Goal: Check status

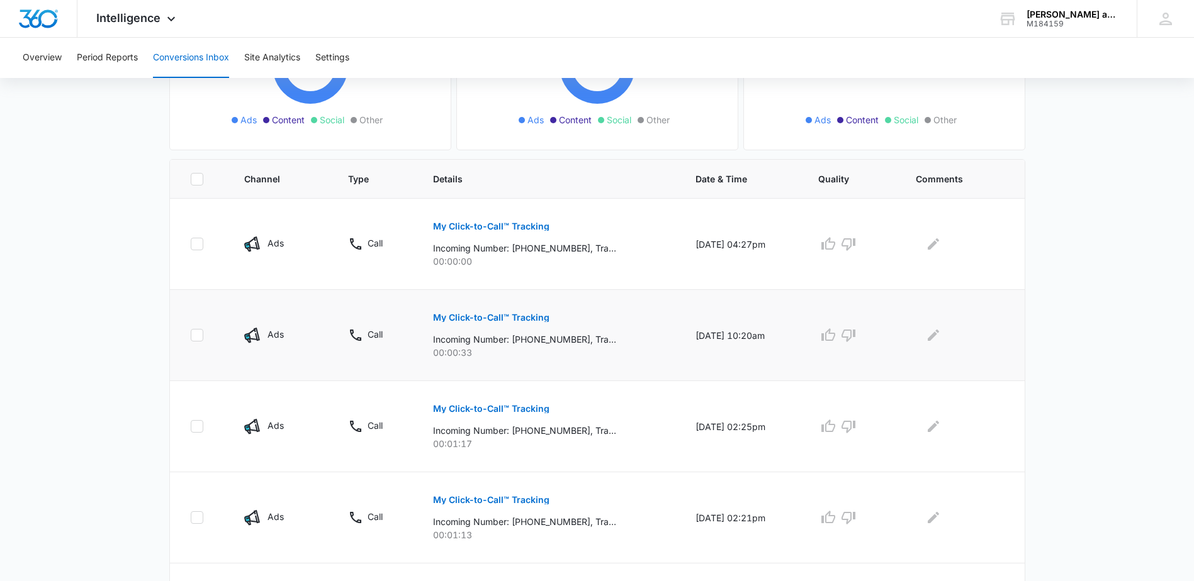
scroll to position [252, 0]
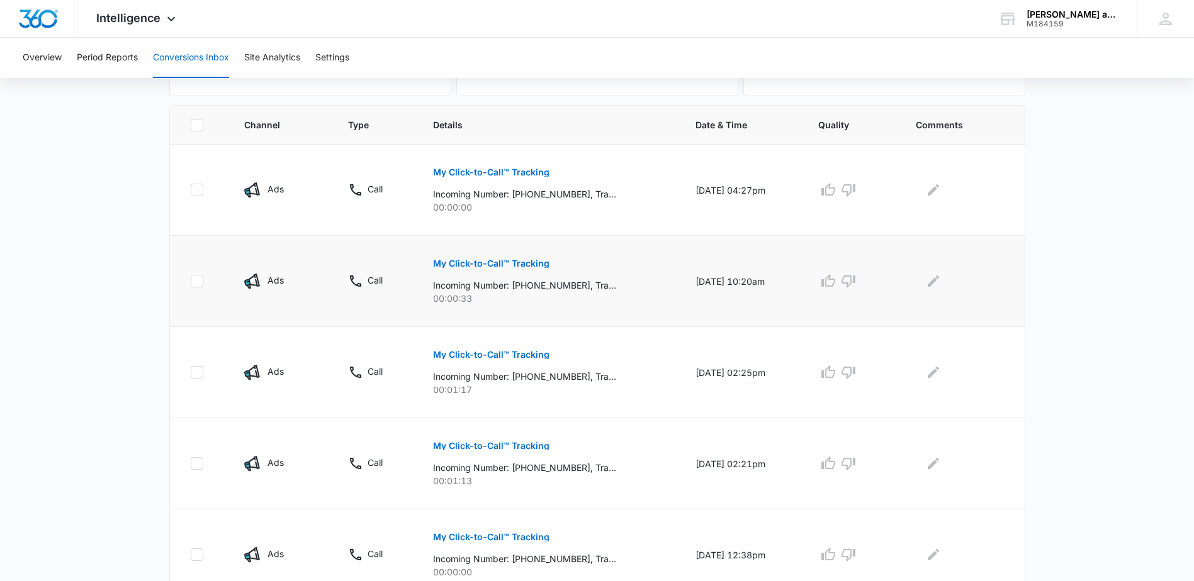
click at [502, 259] on p "My Click-to-Call™ Tracking" at bounding box center [491, 263] width 116 height 9
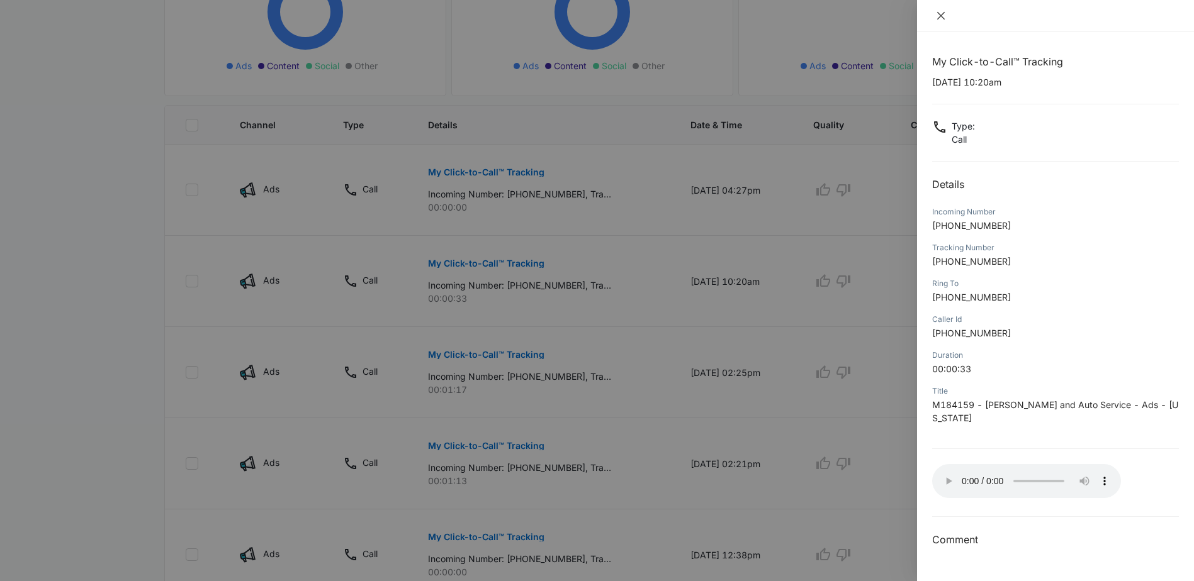
click at [943, 14] on icon "close" at bounding box center [941, 16] width 8 height 8
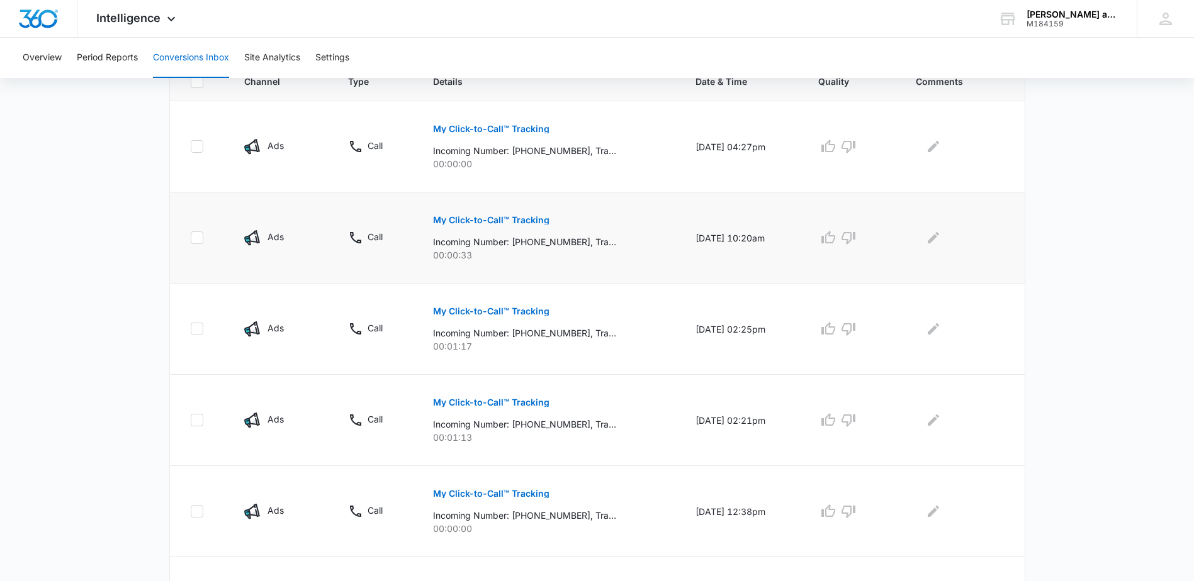
scroll to position [315, 0]
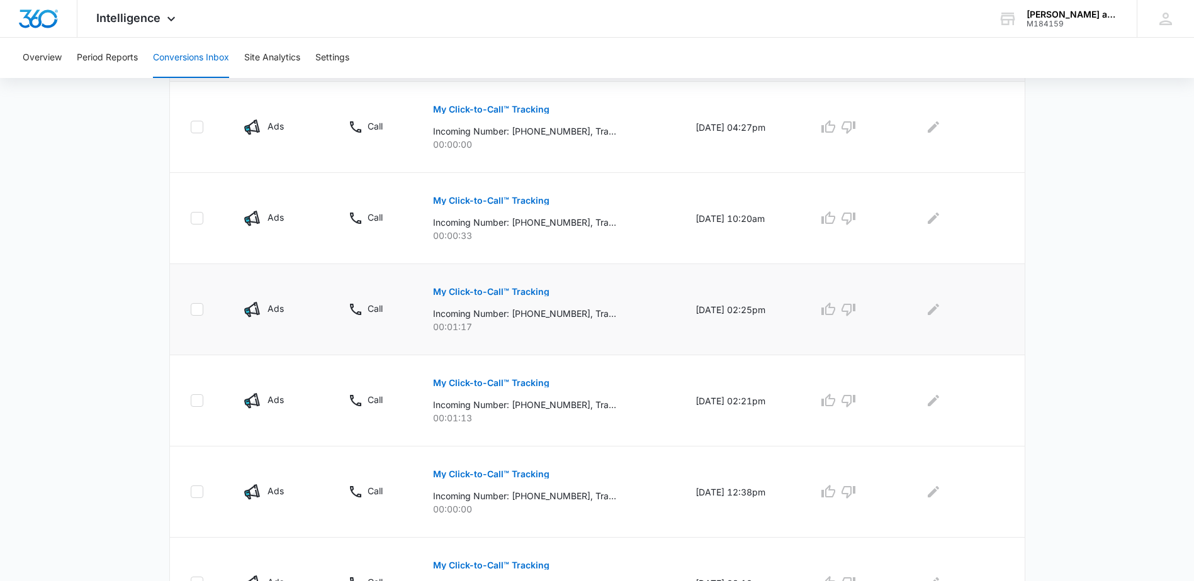
click at [510, 288] on p "My Click-to-Call™ Tracking" at bounding box center [491, 292] width 116 height 9
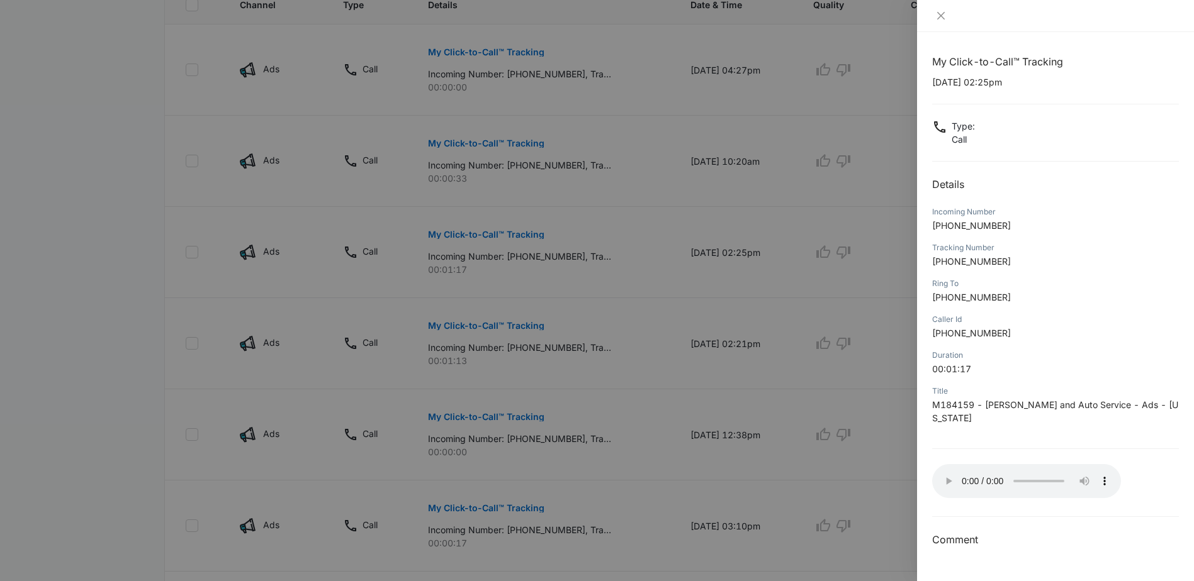
scroll to position [378, 0]
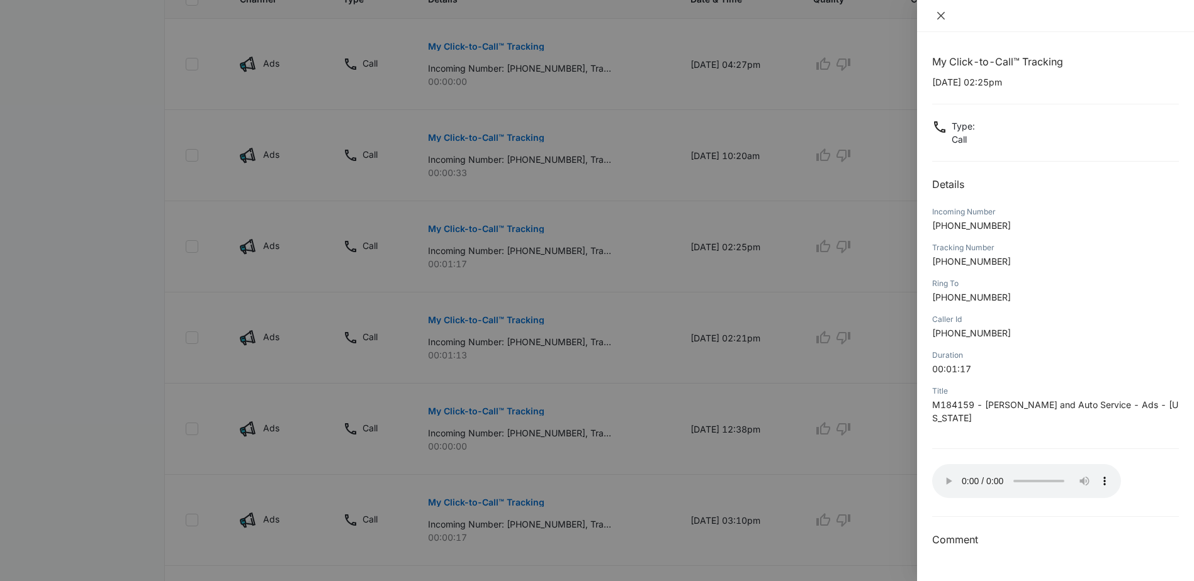
click at [941, 14] on icon "close" at bounding box center [941, 16] width 10 height 10
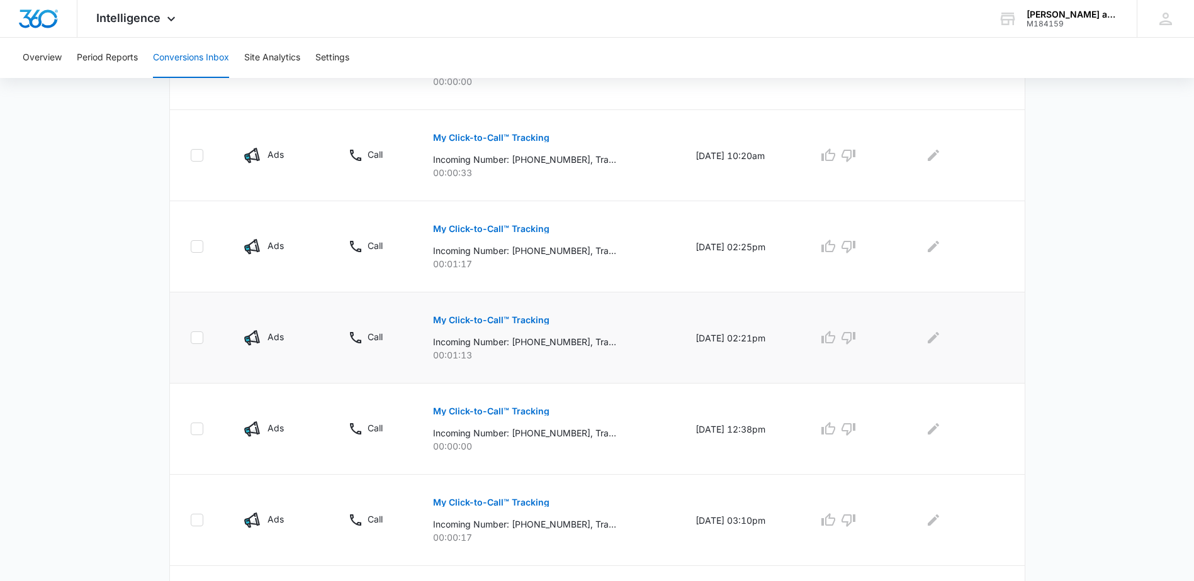
click at [465, 318] on p "My Click-to-Call™ Tracking" at bounding box center [491, 320] width 116 height 9
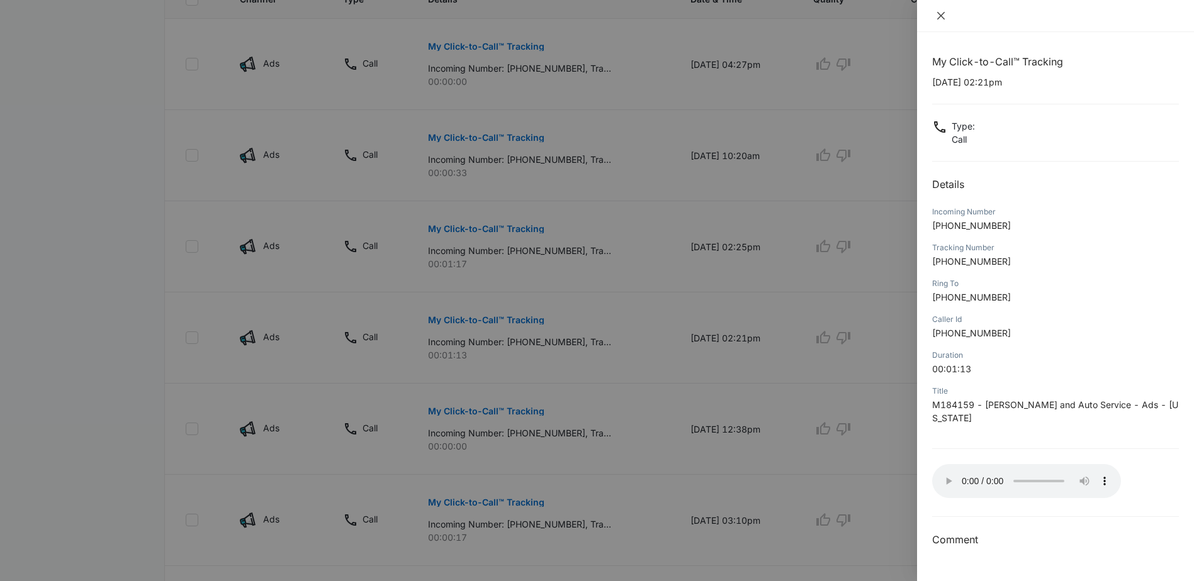
click at [938, 10] on button "Close" at bounding box center [941, 15] width 18 height 11
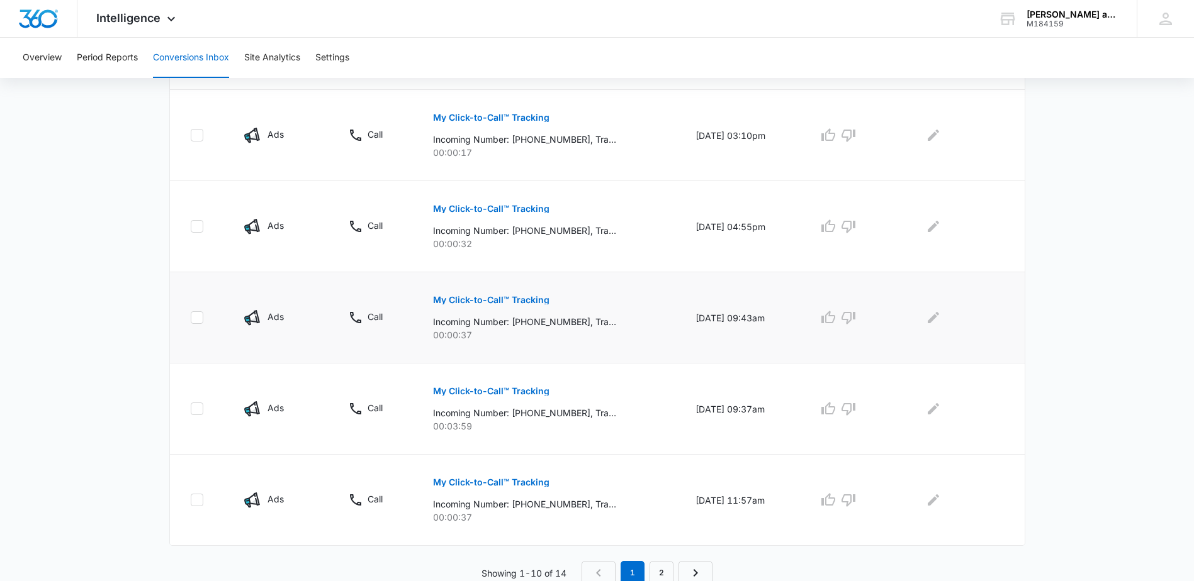
scroll to position [766, 0]
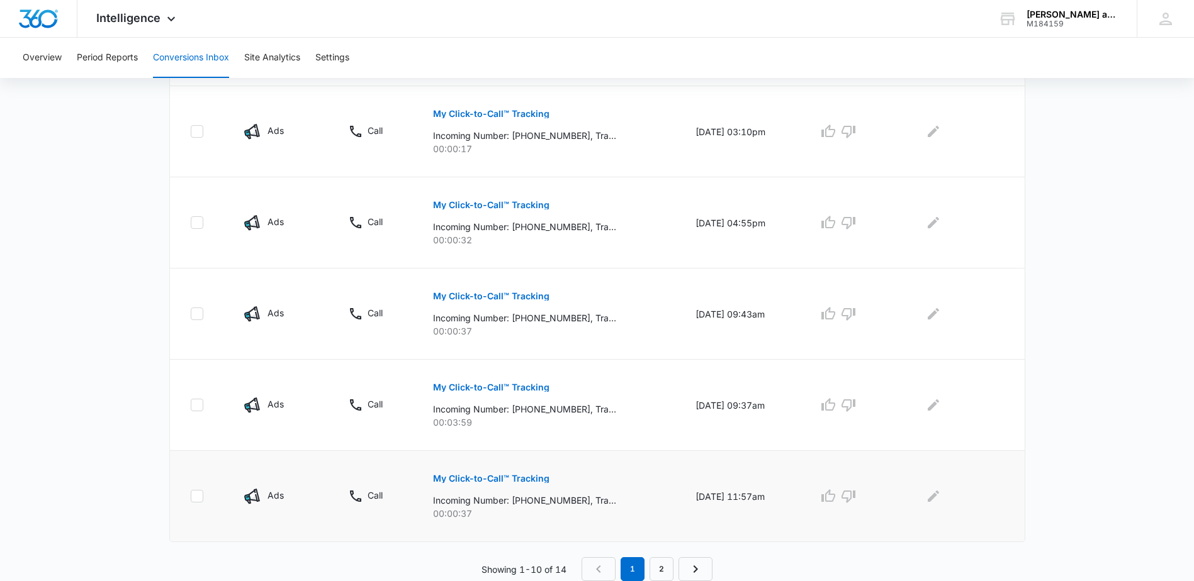
click at [518, 476] on p "My Click-to-Call™ Tracking" at bounding box center [491, 478] width 116 height 9
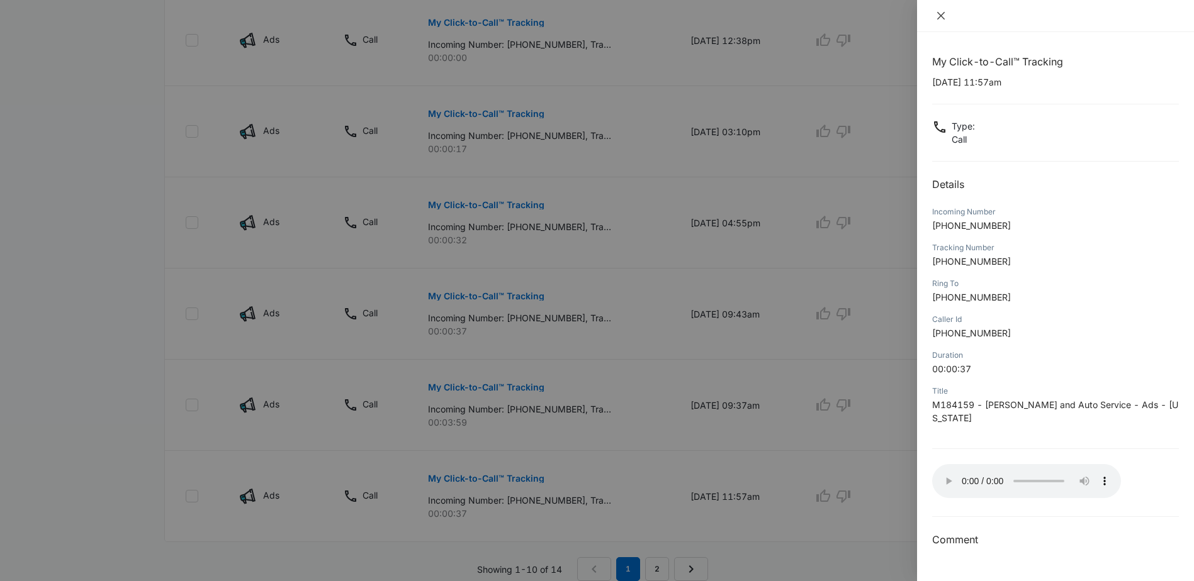
click at [943, 17] on icon "close" at bounding box center [941, 16] width 10 height 10
